Goal: Find specific fact: Find specific fact

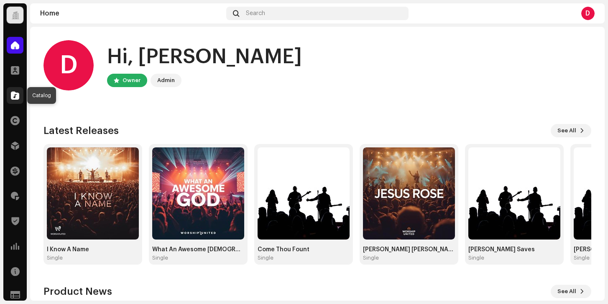
click at [14, 92] on span at bounding box center [15, 95] width 8 height 7
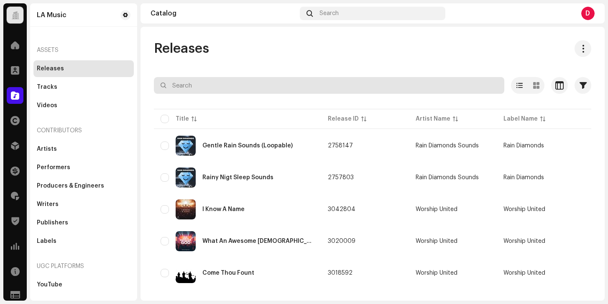
click at [205, 82] on input "text" at bounding box center [329, 85] width 351 height 17
paste input "7316478700001"
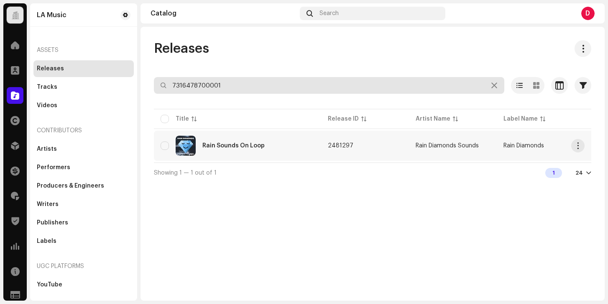
type input "7316478700001"
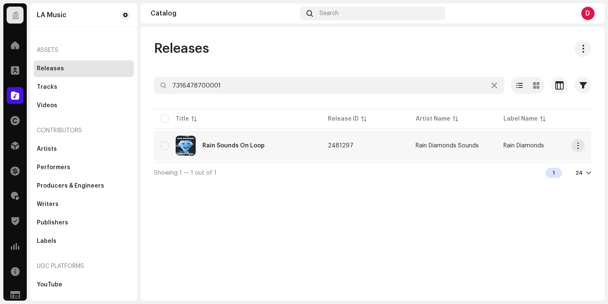
click at [290, 151] on div "Rain Sounds On Loop" at bounding box center [238, 146] width 154 height 20
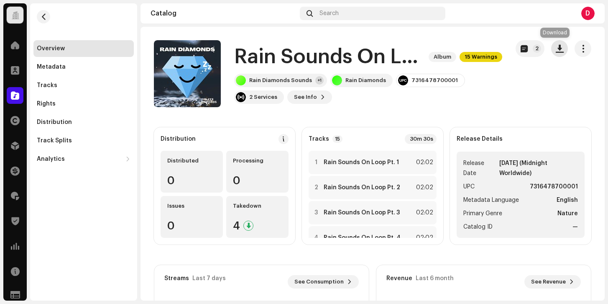
click at [558, 47] on span "button" at bounding box center [560, 48] width 8 height 7
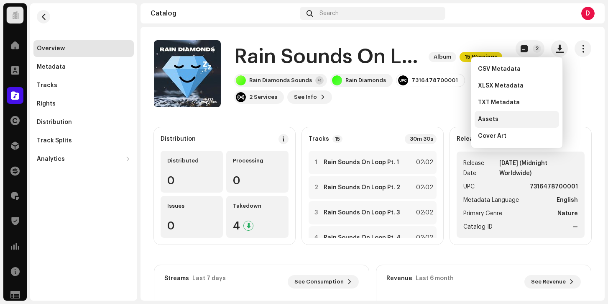
click at [500, 119] on div "Assets" at bounding box center [517, 119] width 78 height 7
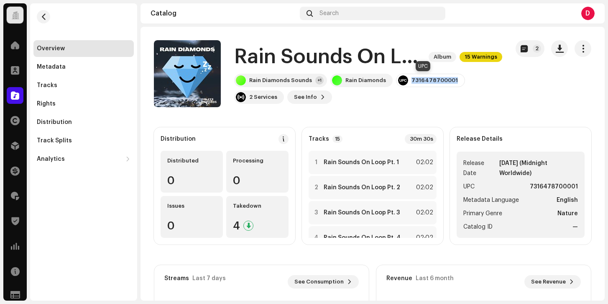
drag, startPoint x: 450, startPoint y: 79, endPoint x: 406, endPoint y: 79, distance: 44.3
click at [406, 79] on div "7316478700001" at bounding box center [430, 80] width 69 height 13
copy div "7316478700001"
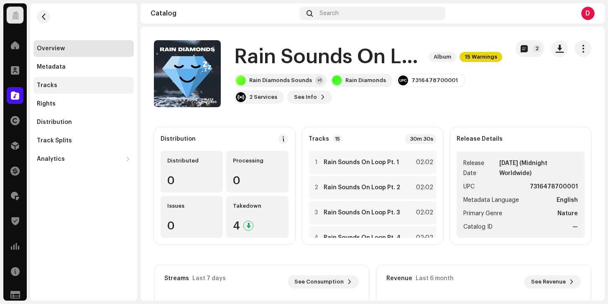
drag, startPoint x: 74, startPoint y: 85, endPoint x: 79, endPoint y: 83, distance: 5.7
click at [74, 85] on div "Tracks" at bounding box center [84, 85] width 94 height 7
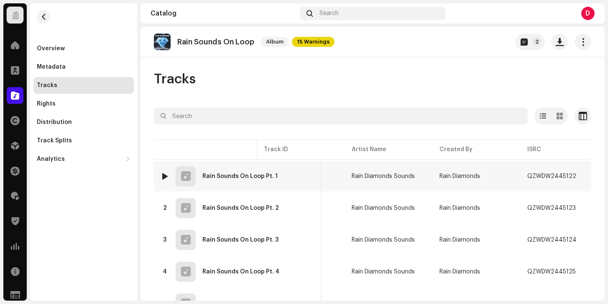
scroll to position [0, 178]
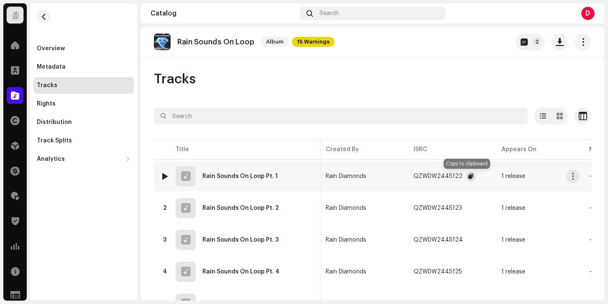
click at [469, 177] on span "button" at bounding box center [471, 176] width 5 height 7
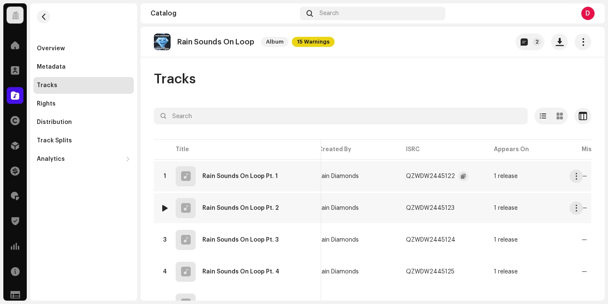
scroll to position [0, 189]
click at [457, 209] on span "button" at bounding box center [459, 208] width 5 height 7
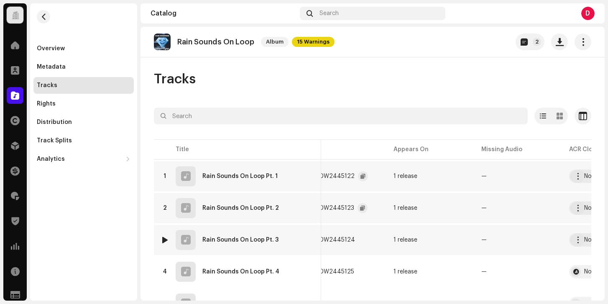
scroll to position [0, 291]
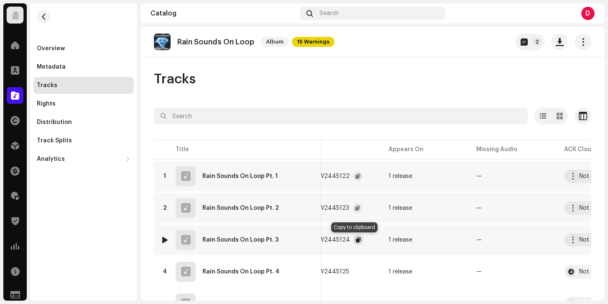
click at [356, 239] on span "button" at bounding box center [358, 239] width 5 height 7
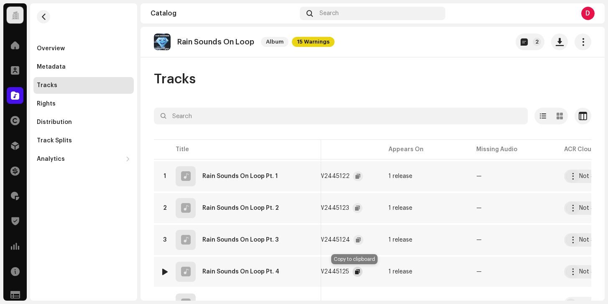
click at [355, 271] on span "button" at bounding box center [357, 271] width 5 height 7
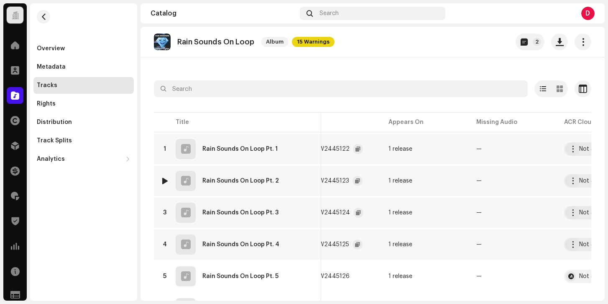
scroll to position [33, 0]
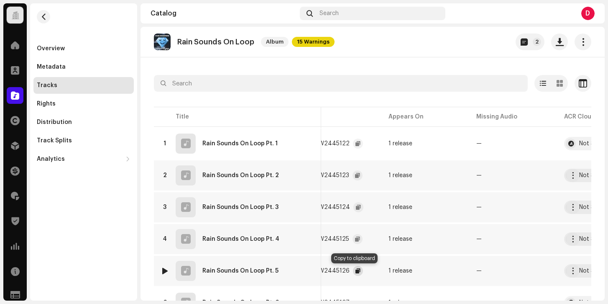
click at [356, 269] on span "button" at bounding box center [358, 270] width 5 height 7
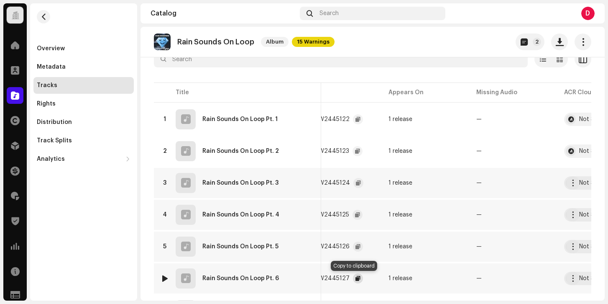
click at [356, 277] on span "button" at bounding box center [358, 278] width 5 height 7
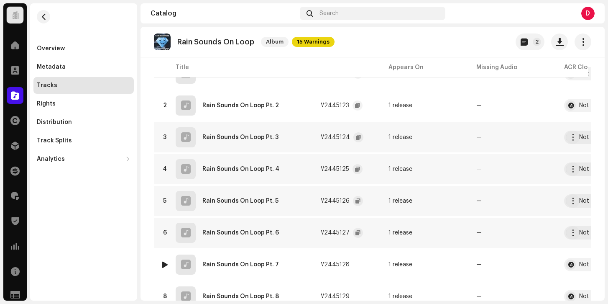
scroll to position [108, 0]
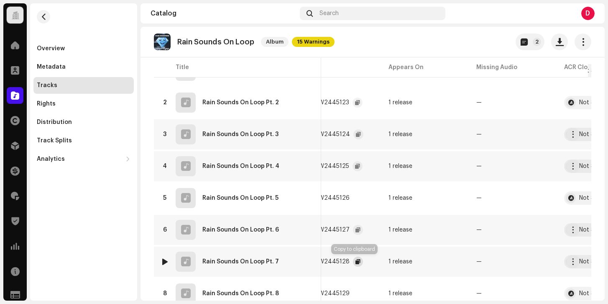
click at [356, 261] on span "button" at bounding box center [358, 261] width 5 height 7
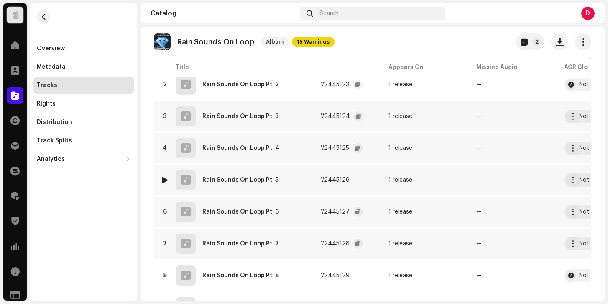
scroll to position [127, 0]
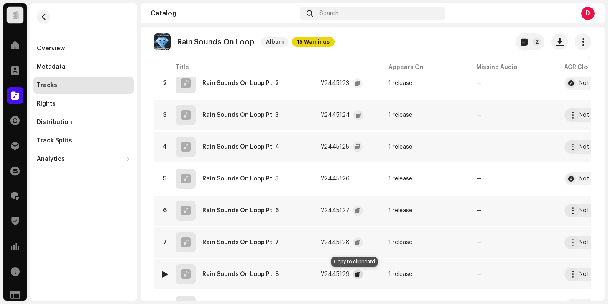
click at [356, 275] on span "button" at bounding box center [358, 274] width 5 height 7
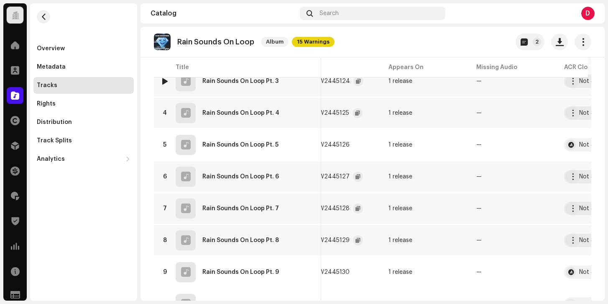
scroll to position [165, 0]
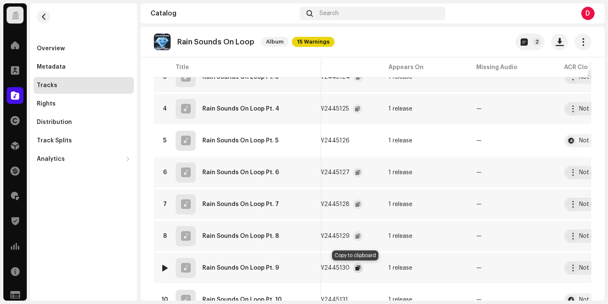
click at [356, 267] on span "button" at bounding box center [358, 267] width 5 height 7
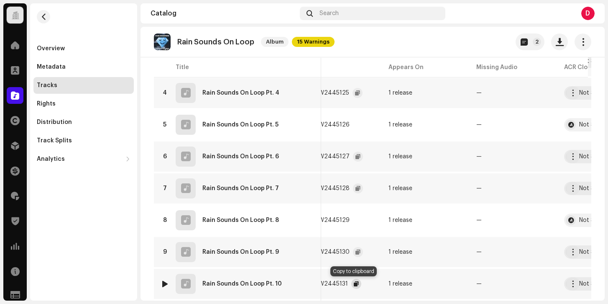
click at [351, 285] on button "button" at bounding box center [356, 284] width 10 height 10
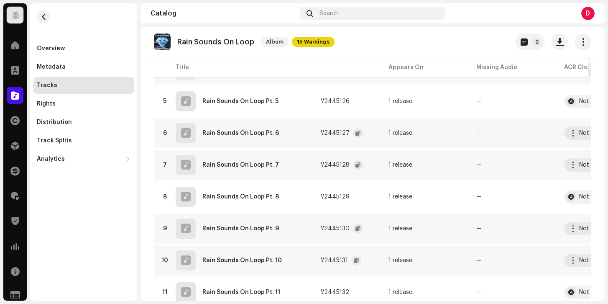
scroll to position [211, 0]
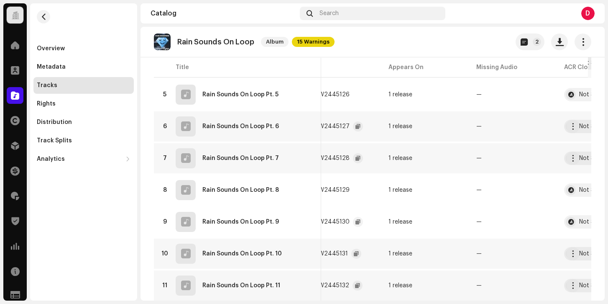
drag, startPoint x: 388, startPoint y: 251, endPoint x: 347, endPoint y: 285, distance: 52.9
click at [347, 285] on div "QZWDW2445132" at bounding box center [332, 285] width 62 height 17
click at [355, 285] on span "button" at bounding box center [357, 285] width 5 height 7
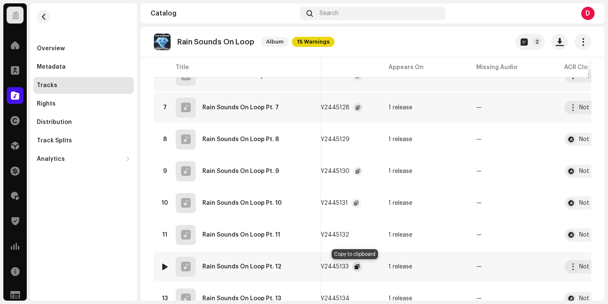
click at [352, 267] on button "button" at bounding box center [357, 266] width 10 height 10
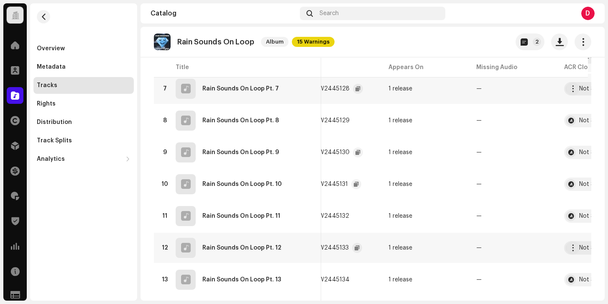
scroll to position [281, 0]
click at [356, 279] on span "button" at bounding box center [358, 279] width 5 height 7
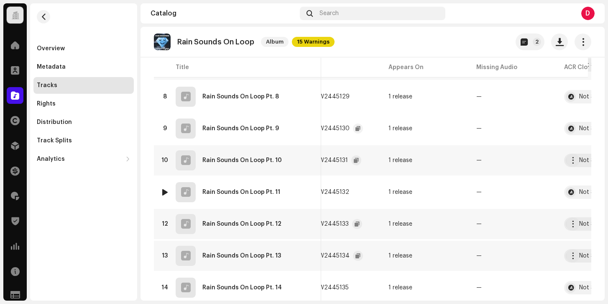
scroll to position [305, 0]
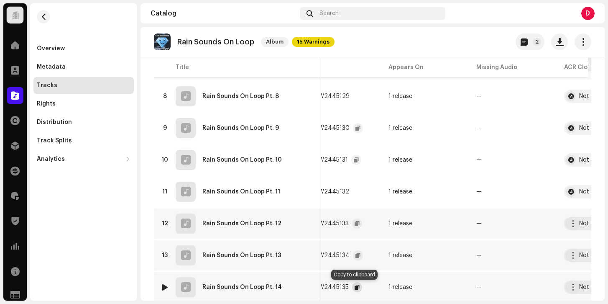
click at [356, 286] on span "button" at bounding box center [357, 287] width 5 height 7
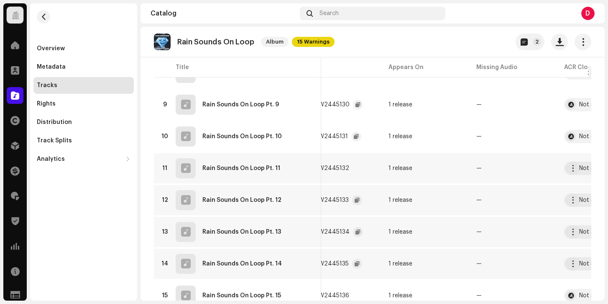
scroll to position [329, 0]
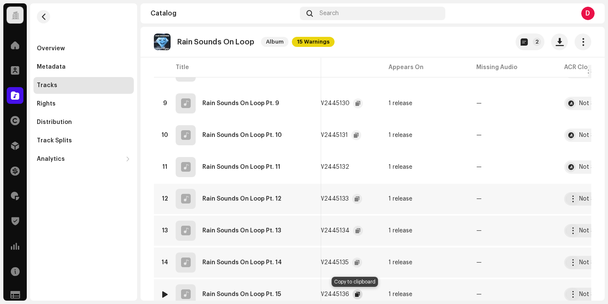
click at [353, 293] on button "button" at bounding box center [358, 294] width 10 height 10
